Goal: Information Seeking & Learning: Check status

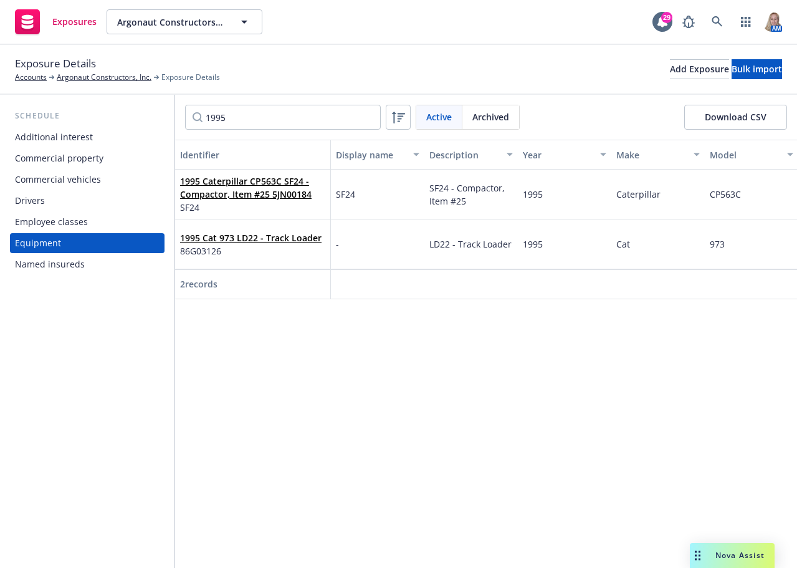
click at [345, 380] on div "Identifier Display name Description Year Make Model Serial number Valuation Sub…" at bounding box center [486, 354] width 622 height 428
